Goal: Task Accomplishment & Management: Manage account settings

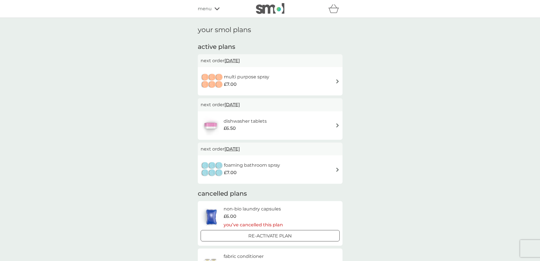
click at [337, 126] on img at bounding box center [337, 125] width 4 height 4
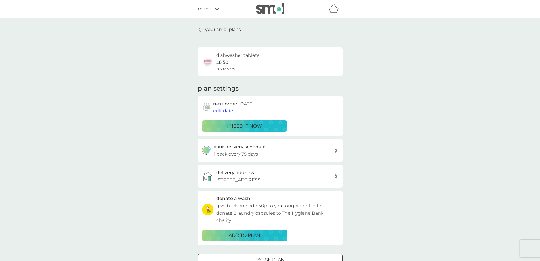
click at [274, 125] on div "i need it now" at bounding box center [245, 125] width 78 height 7
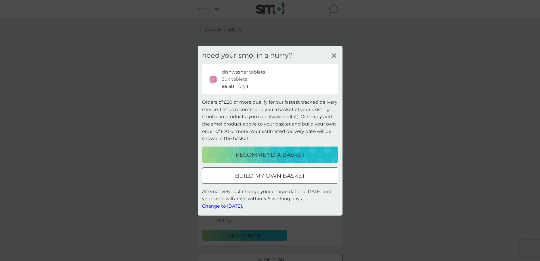
click at [270, 176] on div at bounding box center [270, 176] width 20 height 6
click at [270, 176] on div "need your smol in a hurry? dishwasher tablets 30x tablets £6.50 qty 1 Orders of…" at bounding box center [270, 130] width 540 height 261
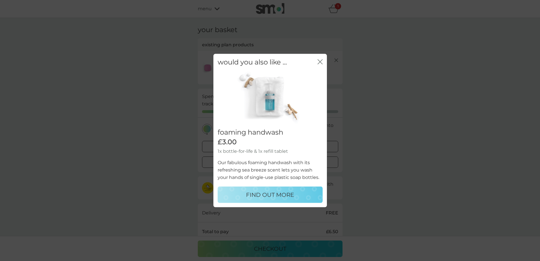
click at [320, 60] on icon "close" at bounding box center [320, 61] width 5 height 5
click at [320, 60] on div "dishwasher tablets" at bounding box center [277, 60] width 123 height 7
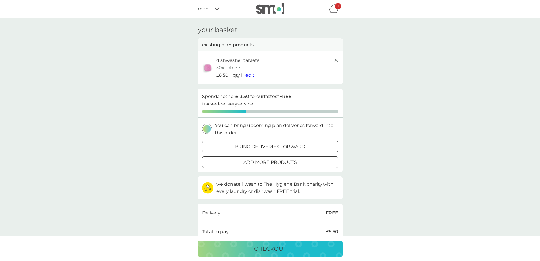
click at [309, 67] on div "dishwasher tablets 30x tablets £6.50 qty 1 edit" at bounding box center [277, 68] width 123 height 22
click at [336, 62] on icon at bounding box center [336, 60] width 7 height 7
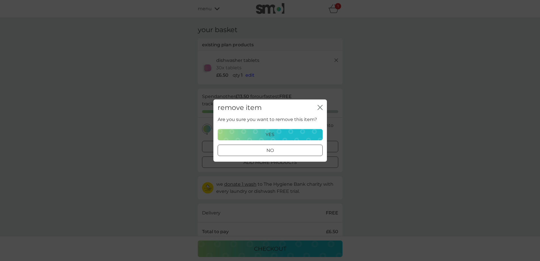
click at [290, 133] on div "yes" at bounding box center [270, 134] width 98 height 7
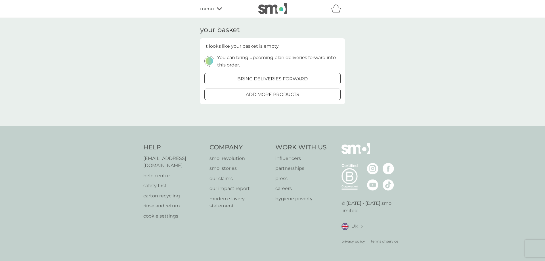
click at [276, 77] on div at bounding box center [272, 79] width 20 height 6
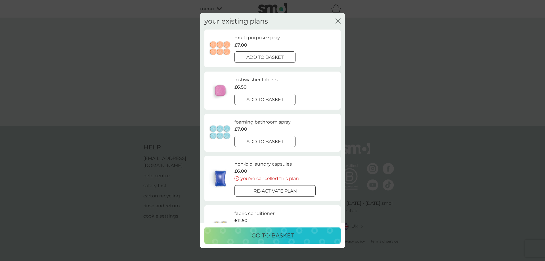
click at [272, 55] on div at bounding box center [265, 57] width 20 height 6
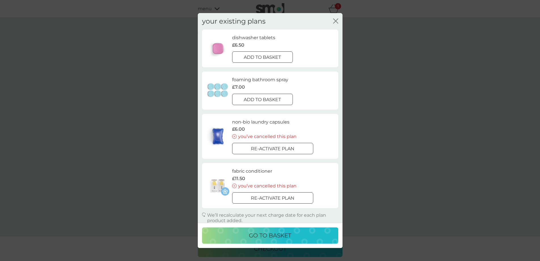
click at [268, 101] on div at bounding box center [262, 99] width 20 height 6
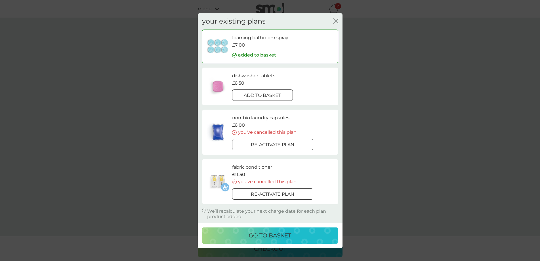
scroll to position [1, 0]
click at [264, 91] on p "add to basket" at bounding box center [262, 94] width 37 height 7
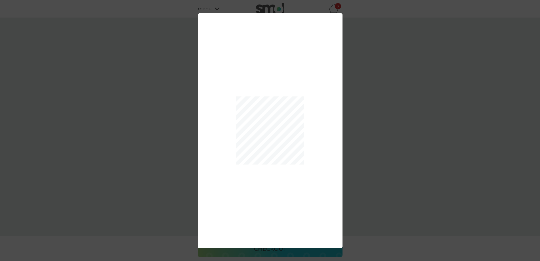
scroll to position [0, 0]
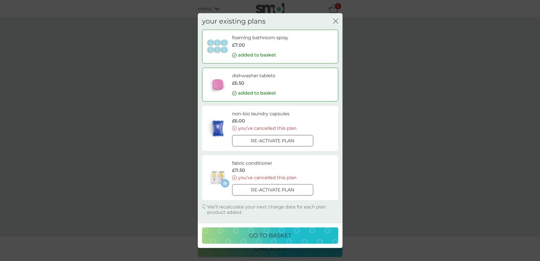
click at [260, 234] on p "go to basket" at bounding box center [270, 235] width 42 height 9
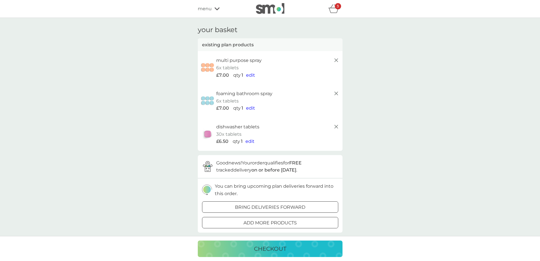
click at [335, 93] on icon at bounding box center [336, 93] width 7 height 7
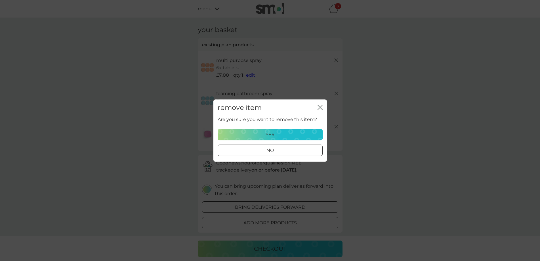
click at [298, 132] on div "yes" at bounding box center [270, 134] width 98 height 7
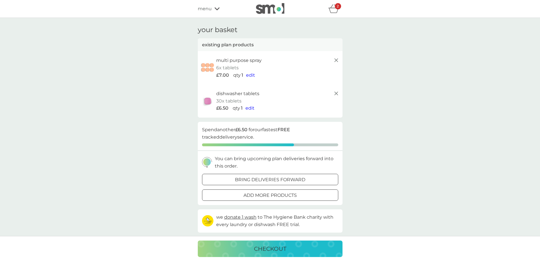
click at [286, 181] on p "bring deliveries forward" at bounding box center [270, 179] width 70 height 7
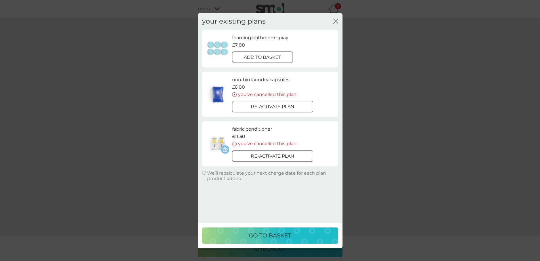
click at [335, 22] on icon "close" at bounding box center [334, 21] width 2 height 5
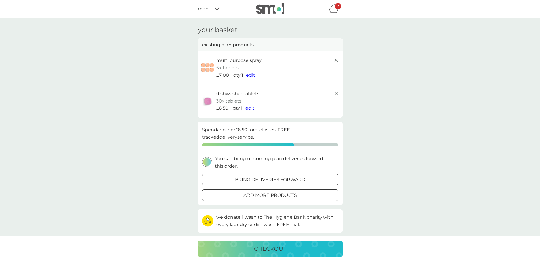
click at [283, 251] on p "checkout" at bounding box center [270, 248] width 32 height 9
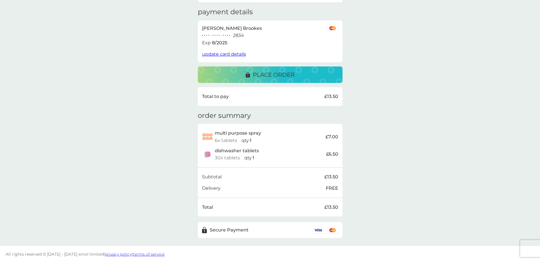
scroll to position [28, 0]
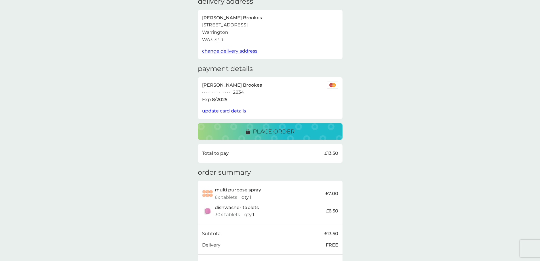
click at [274, 128] on p "place order" at bounding box center [274, 131] width 42 height 9
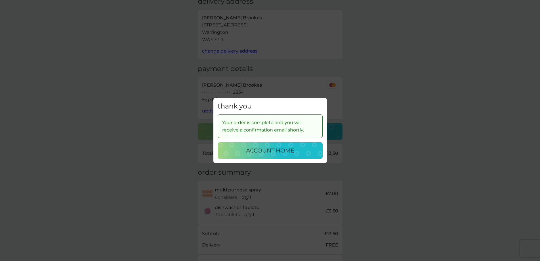
click at [264, 148] on p "account home" at bounding box center [270, 150] width 48 height 9
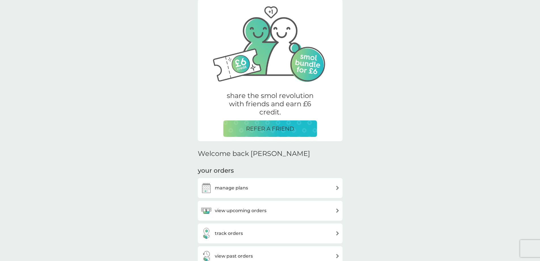
scroll to position [57, 0]
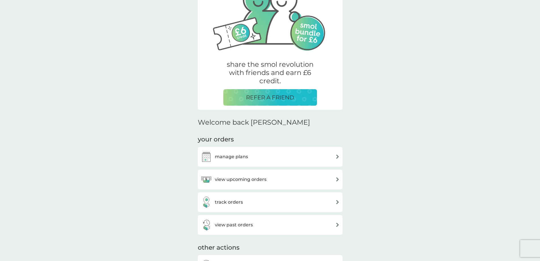
click at [304, 152] on div "manage plans" at bounding box center [270, 156] width 139 height 11
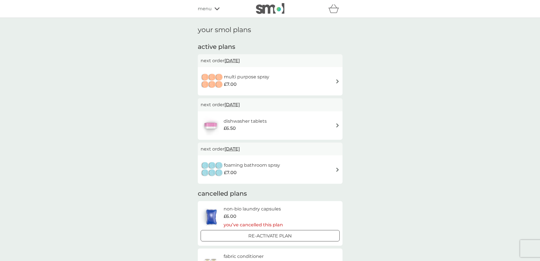
click at [337, 81] on img at bounding box center [337, 81] width 4 height 4
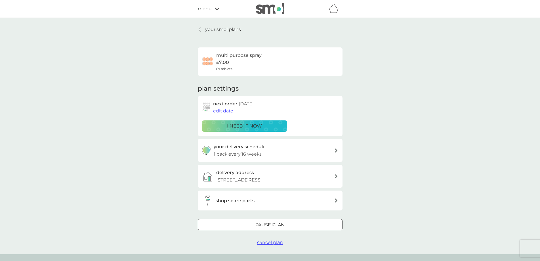
click at [221, 112] on span "edit date" at bounding box center [223, 110] width 20 height 5
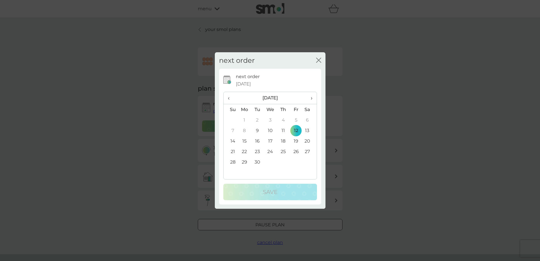
click at [310, 96] on span "›" at bounding box center [310, 98] width 6 height 12
click at [282, 163] on td "29" at bounding box center [283, 162] width 13 height 11
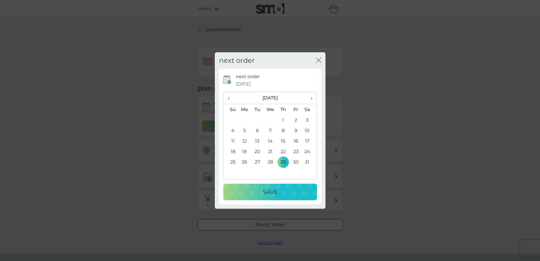
click at [278, 189] on div "Save" at bounding box center [270, 191] width 82 height 9
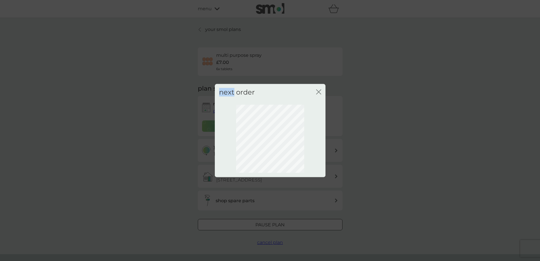
click at [278, 189] on div "next order close" at bounding box center [270, 130] width 540 height 261
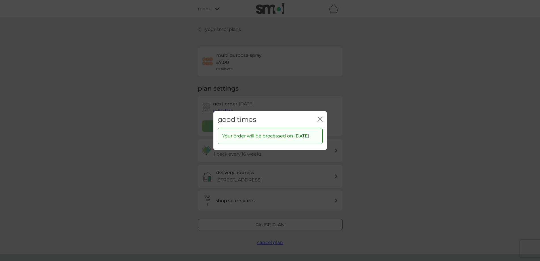
click at [321, 116] on icon "close" at bounding box center [320, 118] width 5 height 5
click at [321, 115] on div "next order [DATE] edit date i need it now" at bounding box center [270, 116] width 136 height 32
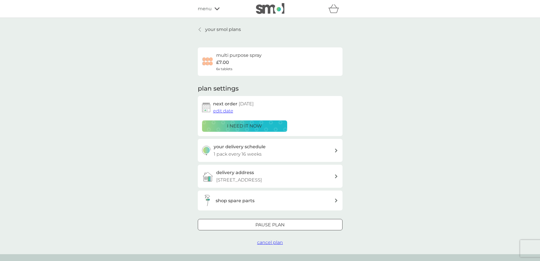
click at [264, 54] on div "multi purpose spray £7.00 6x tablets" at bounding box center [270, 62] width 136 height 20
click at [240, 61] on div "multi purpose spray £7.00 6x tablets" at bounding box center [238, 62] width 45 height 20
click at [211, 60] on img at bounding box center [207, 61] width 11 height 11
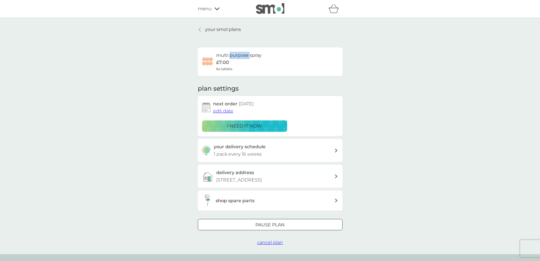
click at [202, 29] on div at bounding box center [200, 29] width 4 height 5
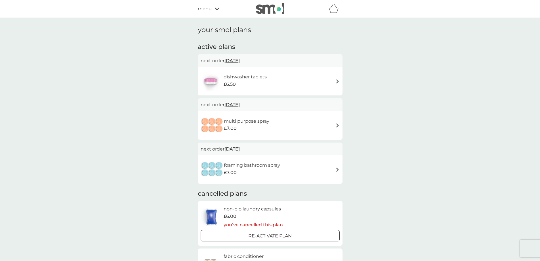
click at [240, 105] on span "[DATE]" at bounding box center [231, 104] width 15 height 11
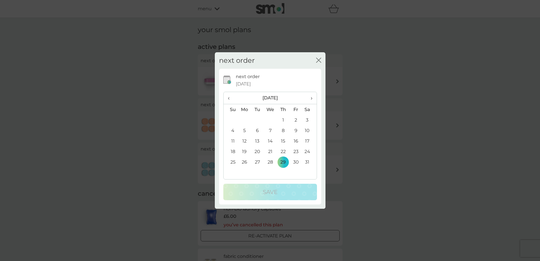
click at [309, 100] on span "›" at bounding box center [310, 98] width 6 height 12
click at [308, 160] on td "28" at bounding box center [309, 162] width 14 height 11
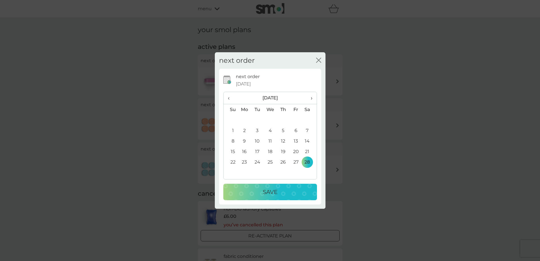
click at [292, 188] on div "Save" at bounding box center [270, 191] width 82 height 9
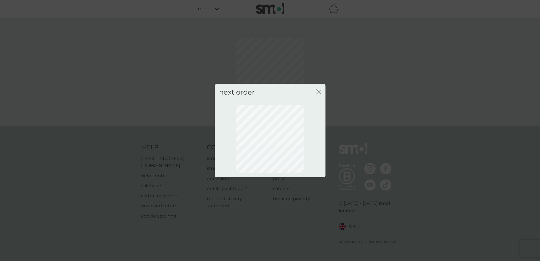
click at [318, 93] on icon "close" at bounding box center [318, 91] width 5 height 5
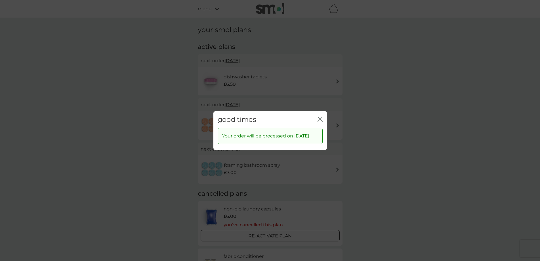
click at [323, 113] on div "good times close" at bounding box center [270, 119] width 114 height 17
click at [313, 76] on div "good times close Your order will be processed on [DATE]" at bounding box center [270, 130] width 540 height 261
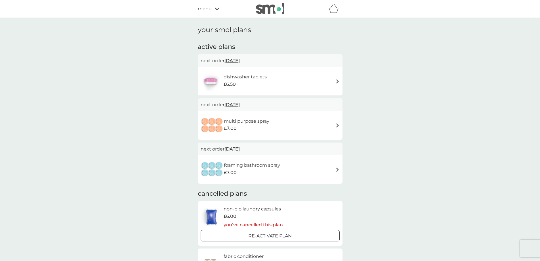
click at [229, 58] on span "[DATE]" at bounding box center [231, 60] width 15 height 11
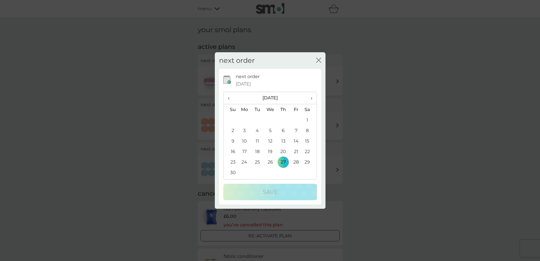
click at [312, 100] on th "›" at bounding box center [309, 98] width 14 height 12
click at [312, 100] on span "›" at bounding box center [310, 98] width 6 height 12
click at [230, 100] on span "‹" at bounding box center [231, 98] width 6 height 12
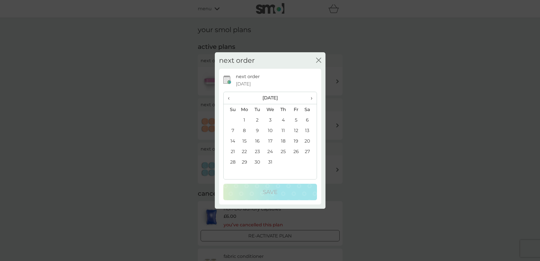
drag, startPoint x: 274, startPoint y: 56, endPoint x: 316, endPoint y: 65, distance: 43.7
click at [305, 60] on div "next order close" at bounding box center [270, 60] width 111 height 17
drag, startPoint x: 321, startPoint y: 67, endPoint x: 304, endPoint y: 119, distance: 54.3
click at [304, 119] on td "6" at bounding box center [309, 120] width 14 height 11
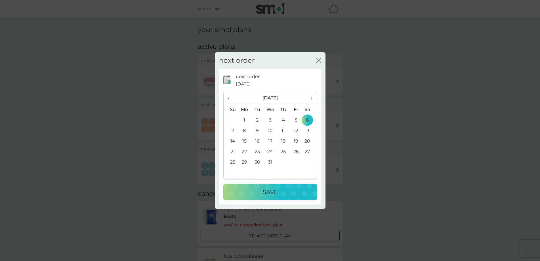
click at [304, 119] on td "6" at bounding box center [309, 120] width 14 height 11
click at [311, 96] on span "›" at bounding box center [310, 98] width 6 height 12
click at [241, 130] on td "5" at bounding box center [244, 130] width 13 height 11
click at [266, 189] on p "Save" at bounding box center [270, 191] width 15 height 9
